Goal: Navigation & Orientation: Go to known website

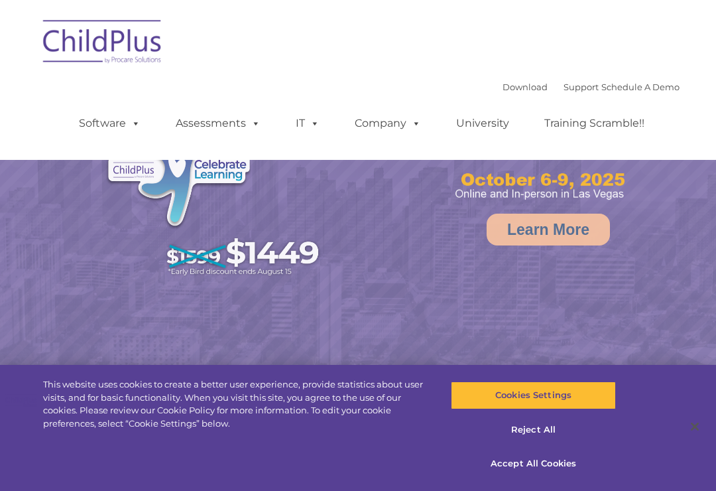
select select "MEDIUM"
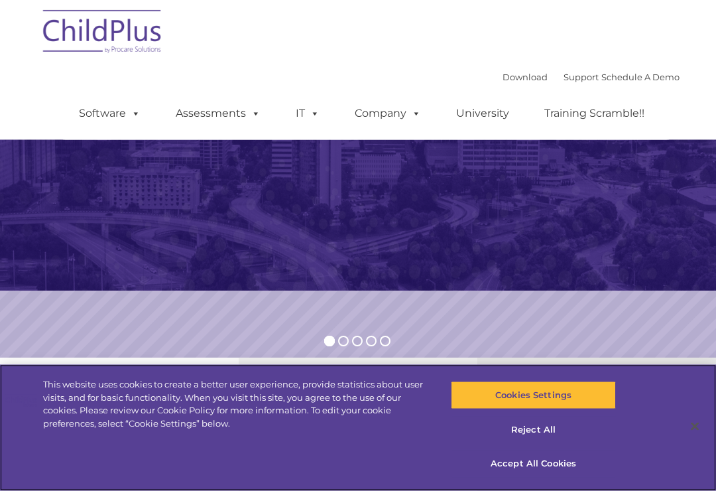
scroll to position [160, 0]
click at [521, 478] on button "Accept All Cookies" at bounding box center [533, 464] width 165 height 28
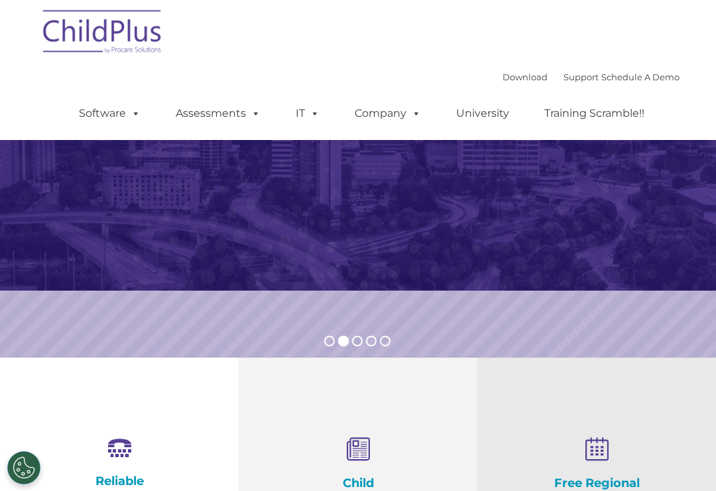
scroll to position [0, 0]
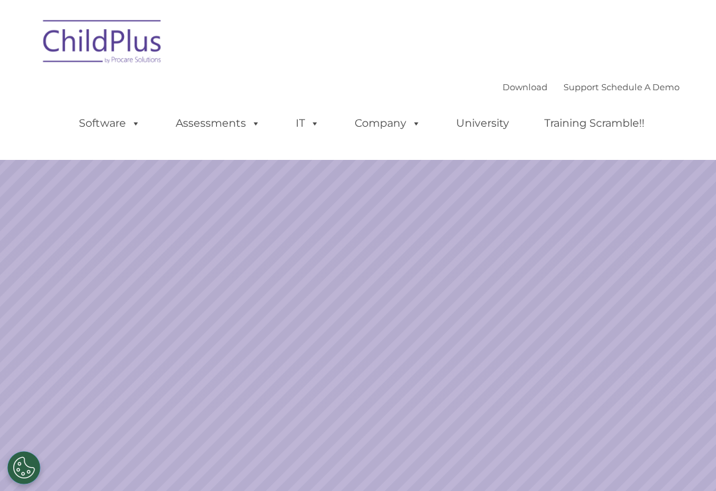
select select "MEDIUM"
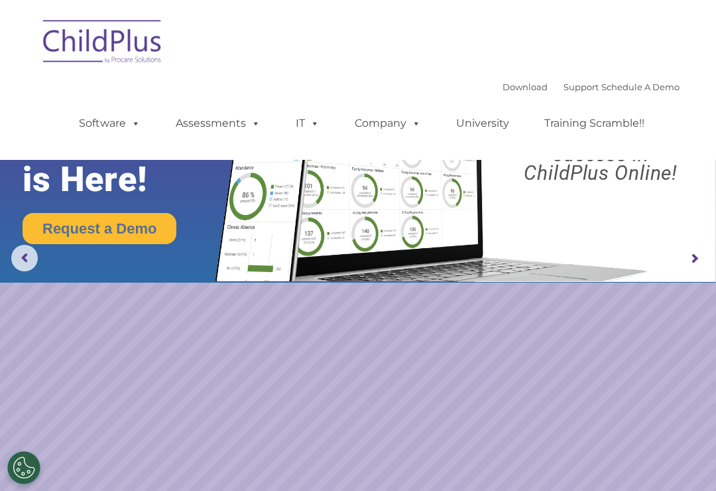
click at [125, 33] on img at bounding box center [102, 44] width 133 height 66
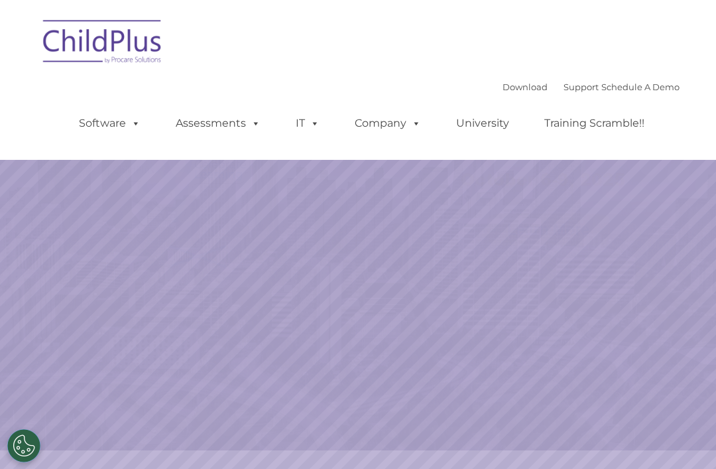
select select "MEDIUM"
